Goal: Find specific page/section

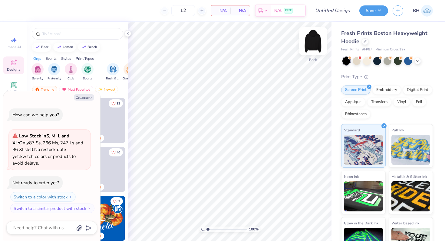
click at [310, 41] on img at bounding box center [313, 41] width 24 height 24
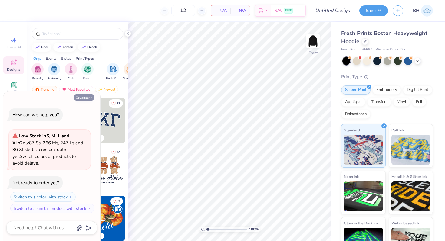
click at [87, 97] on button "Collapse" at bounding box center [84, 97] width 20 height 6
type textarea "x"
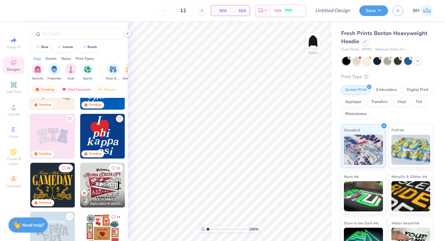
scroll to position [9, 0]
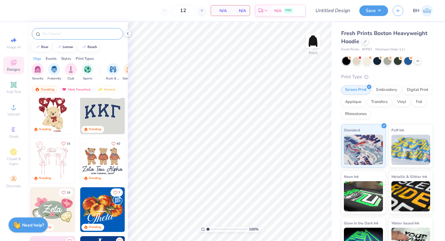
click at [64, 33] on input "text" at bounding box center [80, 34] width 77 height 6
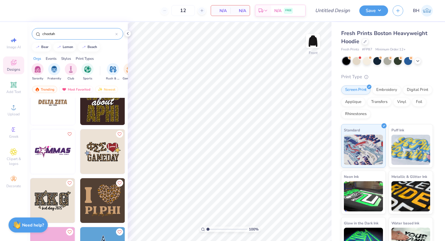
scroll to position [118, 0]
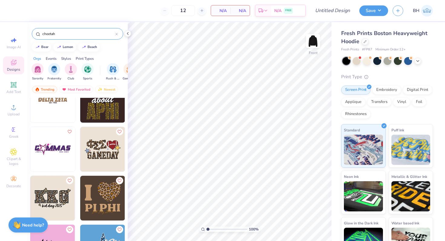
click at [60, 201] on img at bounding box center [52, 198] width 45 height 45
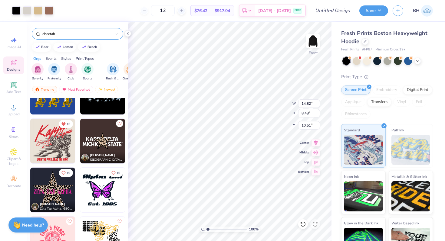
scroll to position [520, 0]
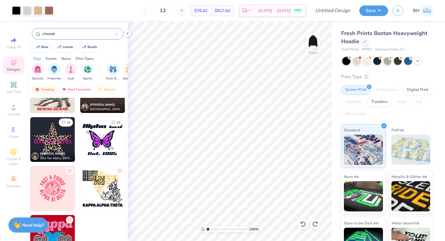
click at [79, 32] on input "cheetah" at bounding box center [79, 34] width 74 height 6
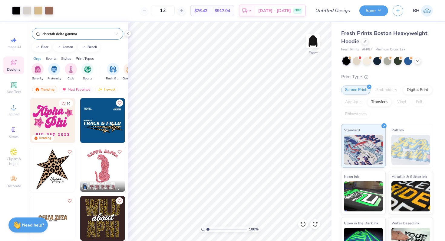
type input "cheetah delta gamma"
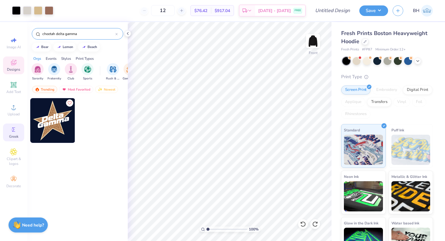
click at [13, 133] on div "Greek" at bounding box center [13, 133] width 21 height 18
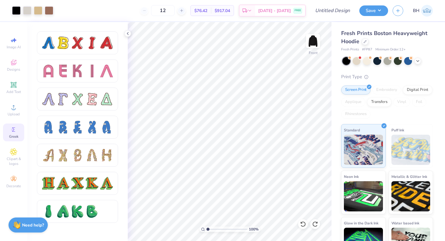
scroll to position [548, 0]
